Goal: Find specific page/section: Find specific page/section

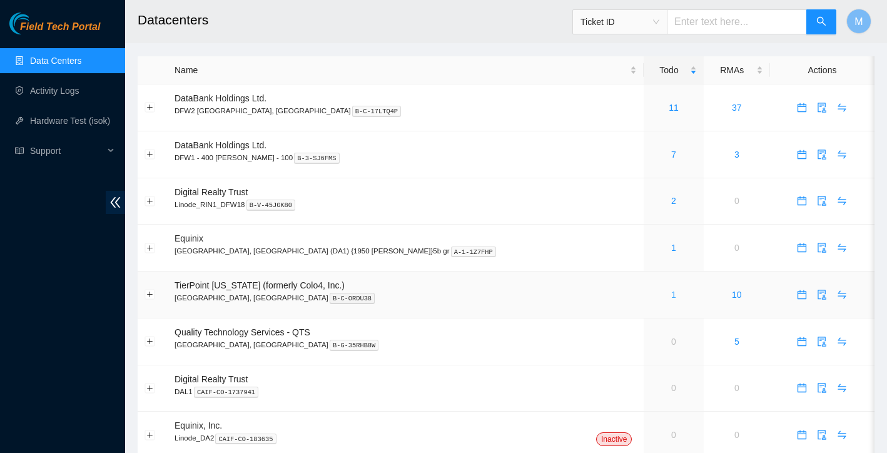
click at [671, 294] on link "1" at bounding box center [673, 294] width 5 height 10
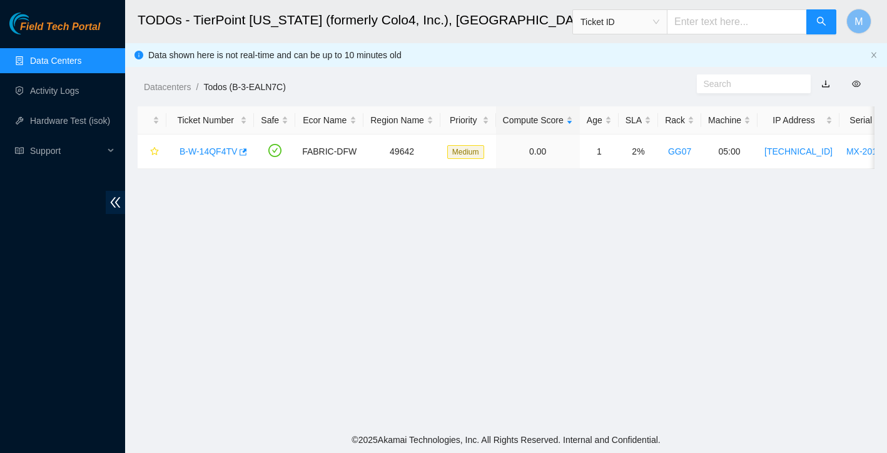
click at [79, 66] on link "Data Centers" at bounding box center [55, 61] width 51 height 10
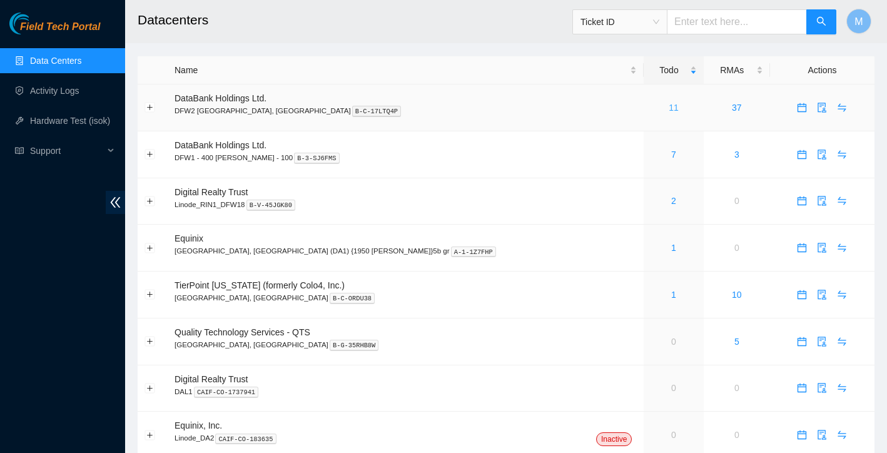
click at [668, 108] on link "11" at bounding box center [673, 108] width 10 height 10
